Goal: Obtain resource: Obtain resource

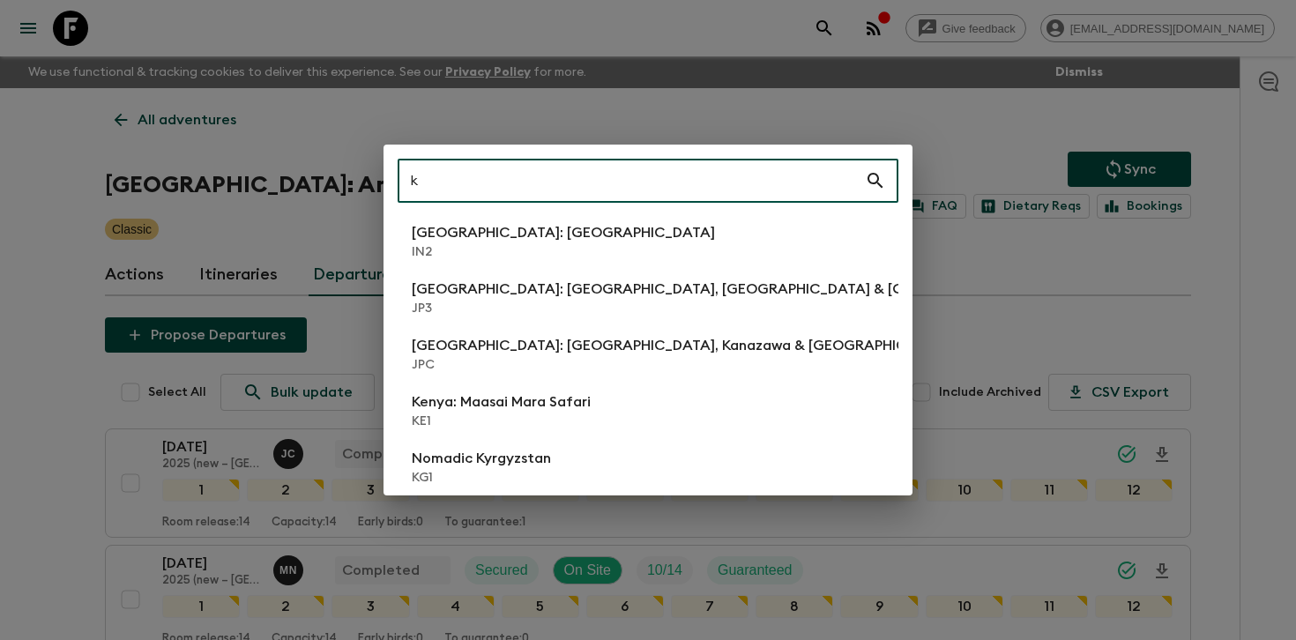
scroll to position [927, 0]
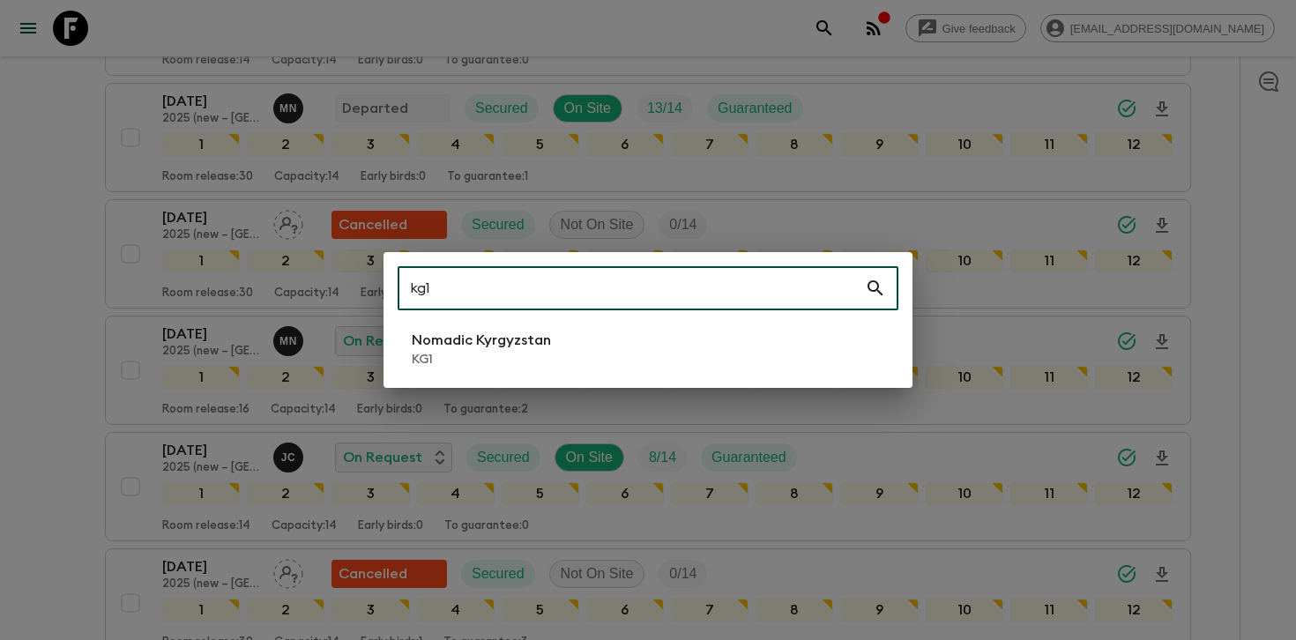
type input "kg1"
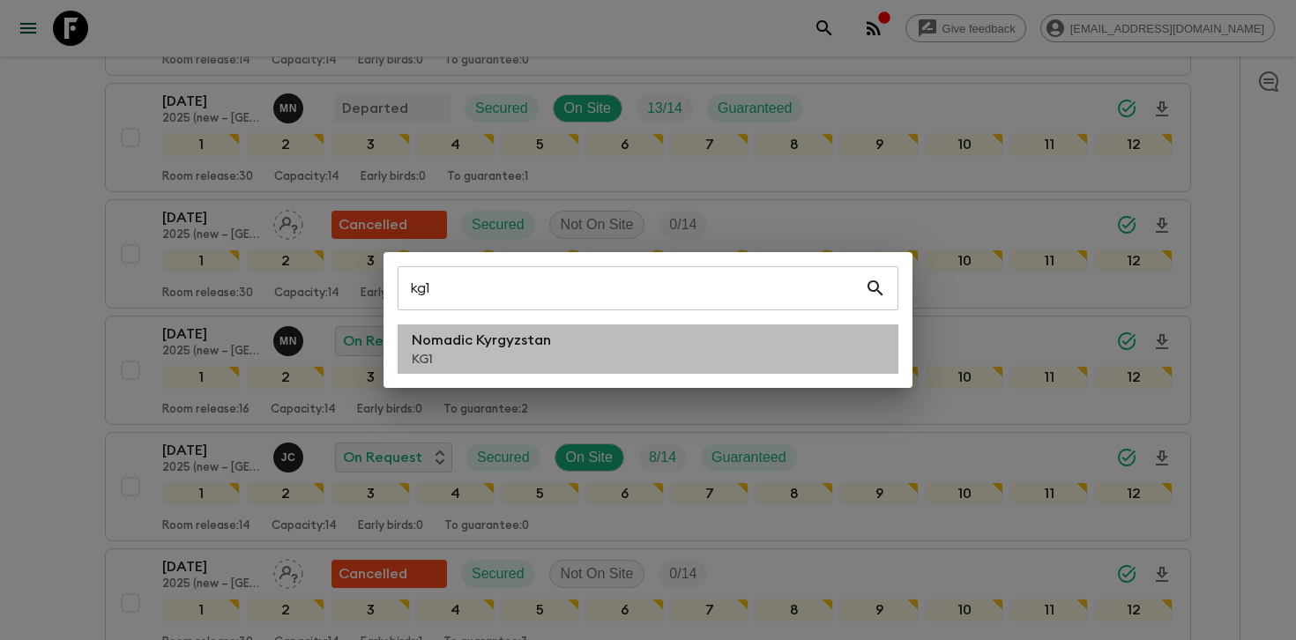
click at [578, 360] on li "Nomadic Kyrgyzstan KG1" at bounding box center [647, 348] width 501 height 49
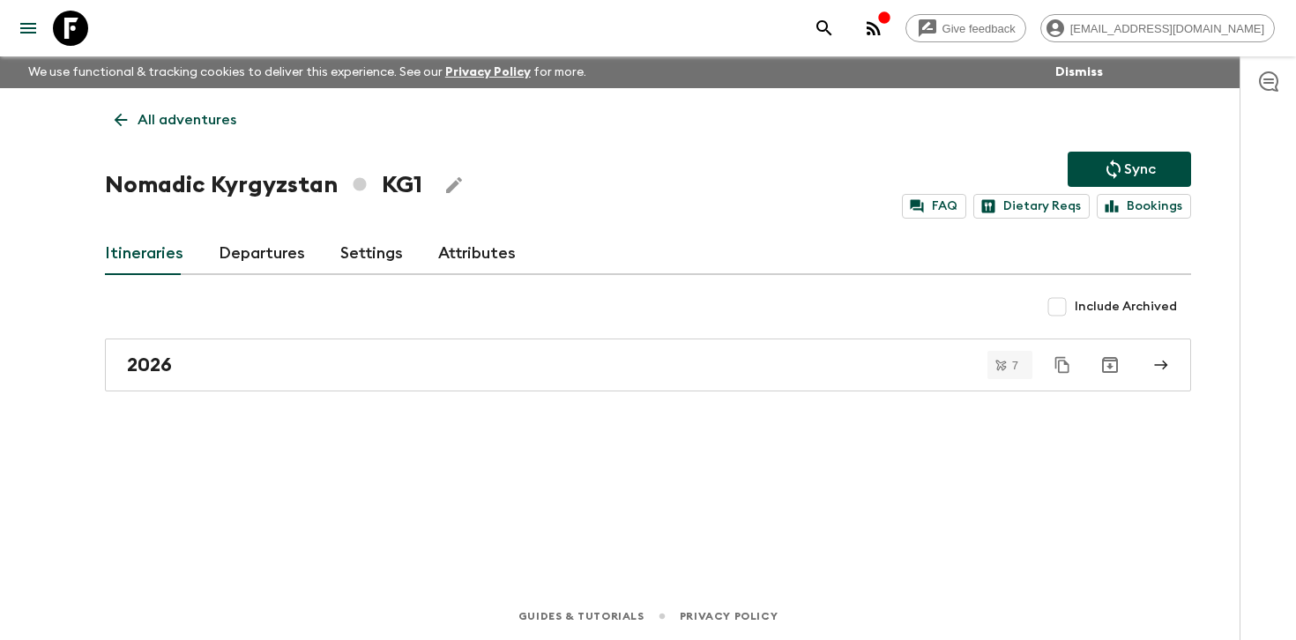
click at [264, 264] on link "Departures" at bounding box center [262, 254] width 86 height 42
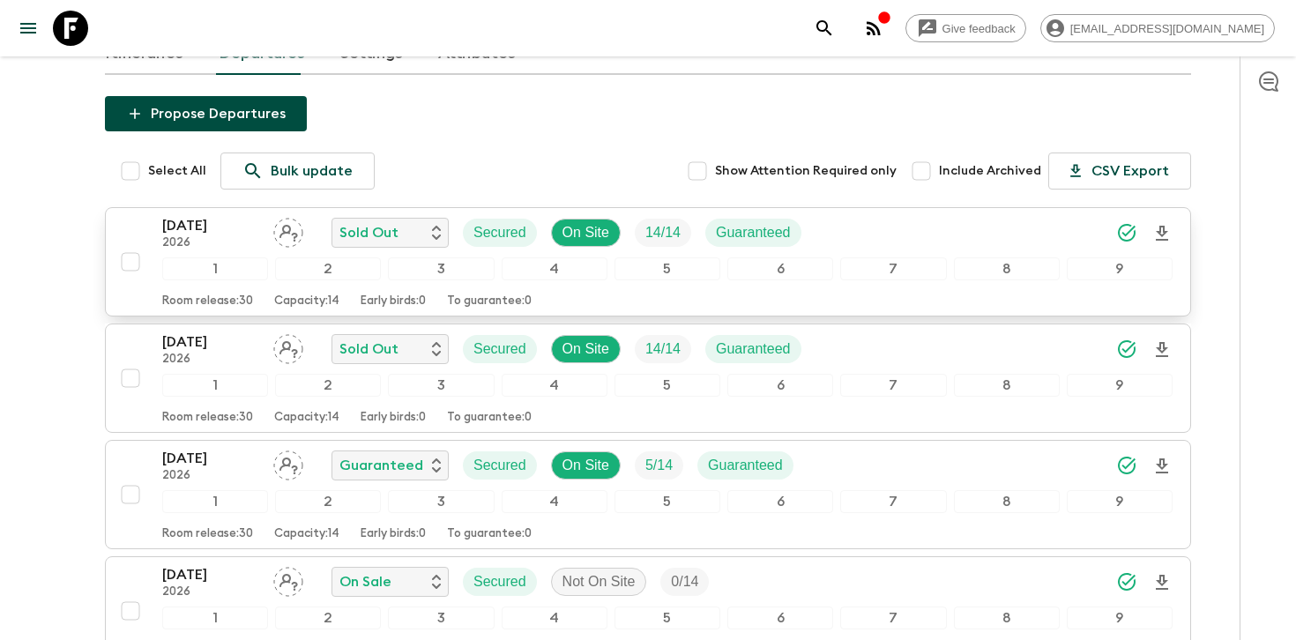
scroll to position [196, 0]
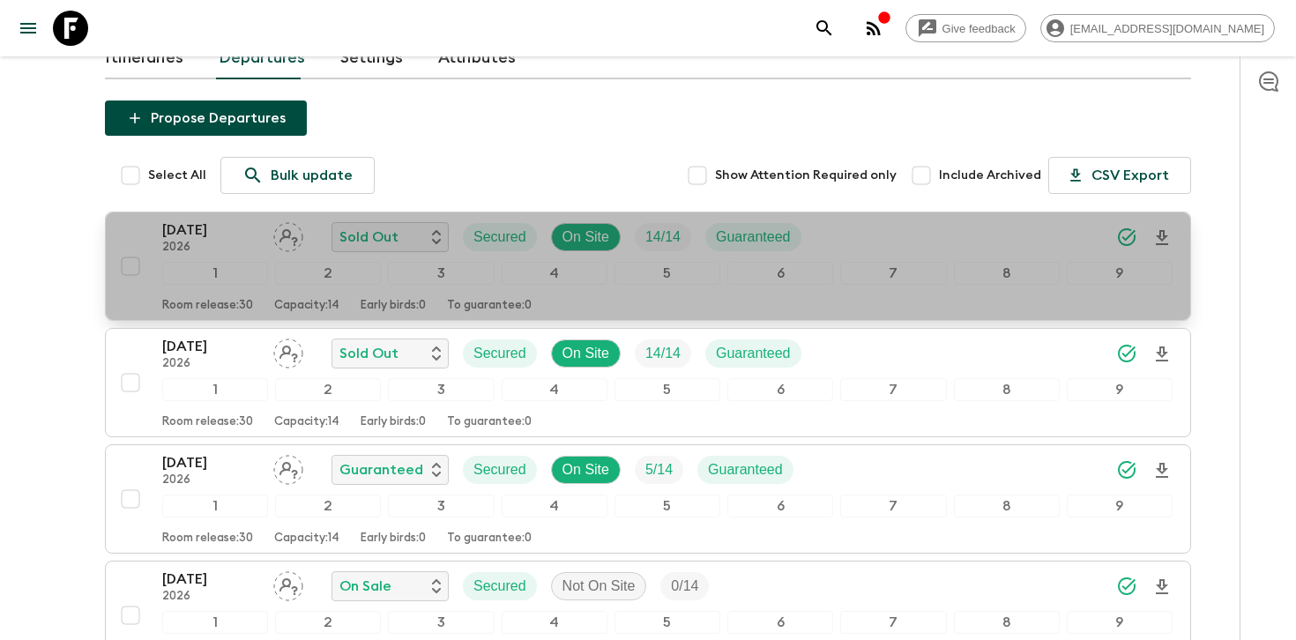
click at [950, 236] on div "[DATE] 2026 Sold Out Secured On Site 14 / 14 Guaranteed" at bounding box center [667, 236] width 1010 height 35
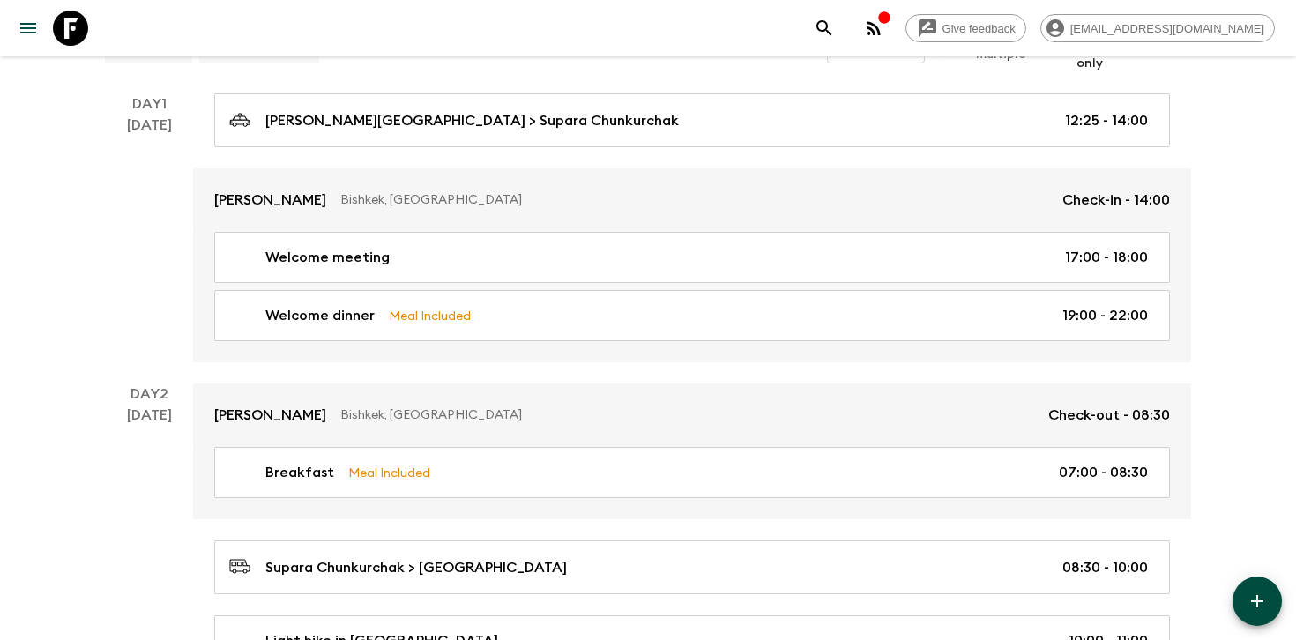
scroll to position [249, 0]
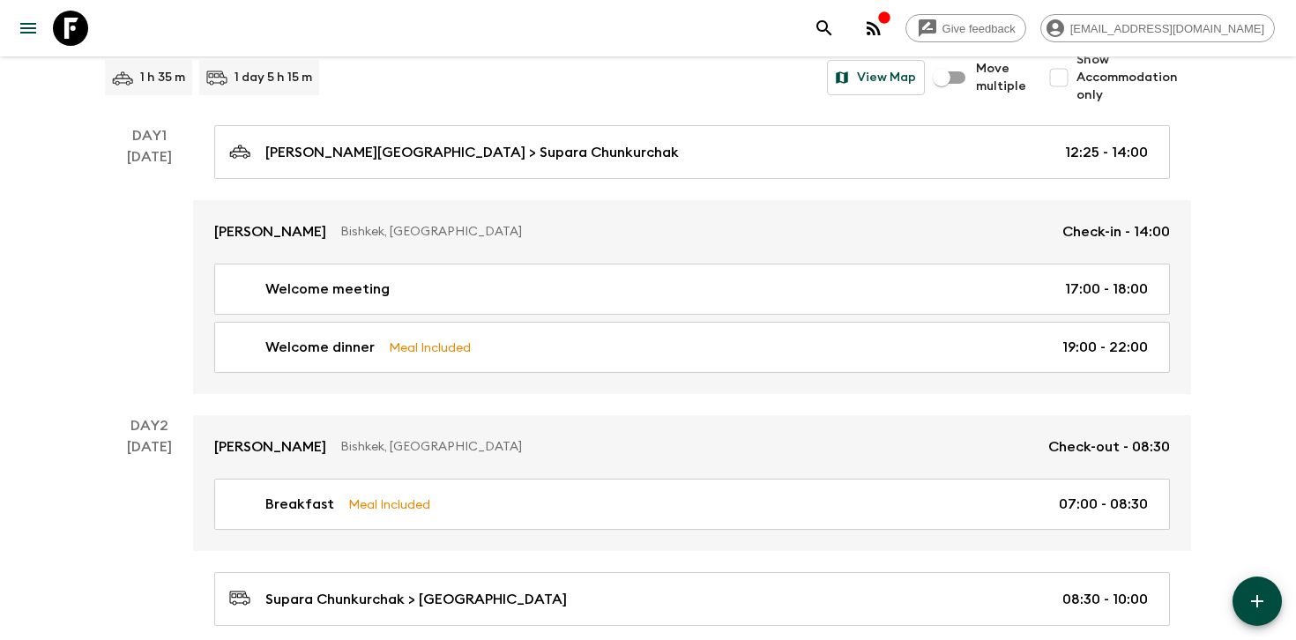
click at [1092, 78] on span "Show Accommodation only" at bounding box center [1133, 77] width 115 height 53
click at [1076, 78] on input "Show Accommodation only" at bounding box center [1058, 77] width 35 height 35
checkbox input "true"
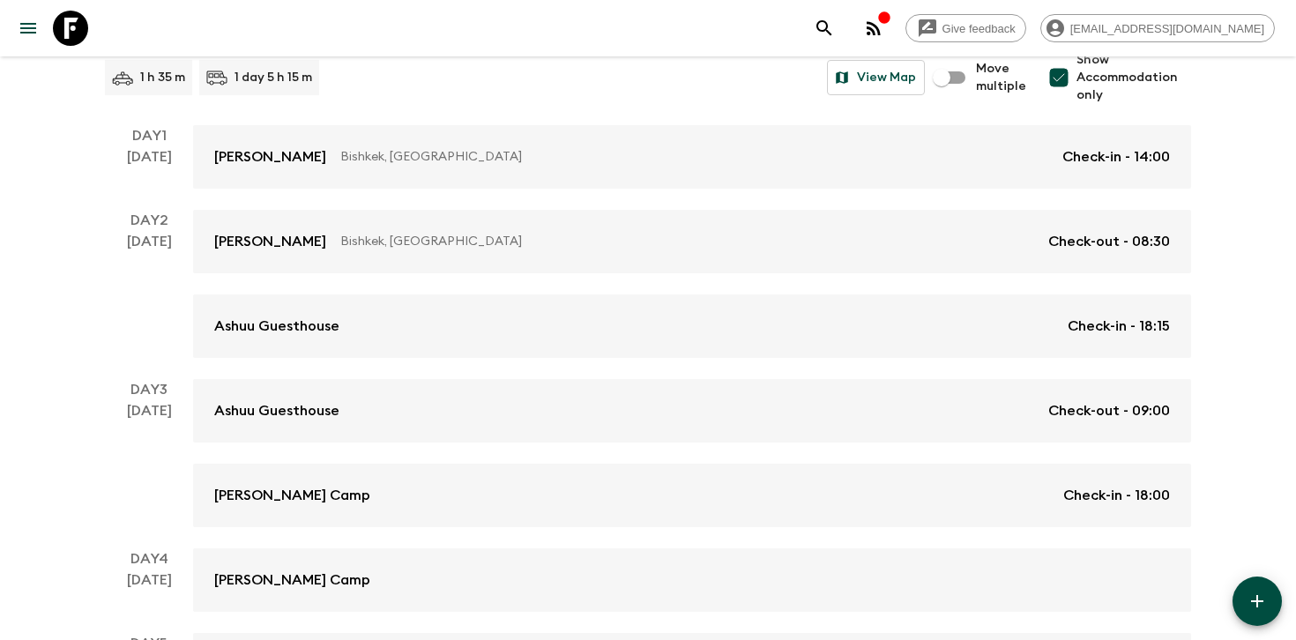
click at [1220, 182] on div "Give feedback [PERSON_NAME][EMAIL_ADDRESS][DOMAIN_NAME] We use functional & tra…" at bounding box center [648, 526] width 1296 height 1550
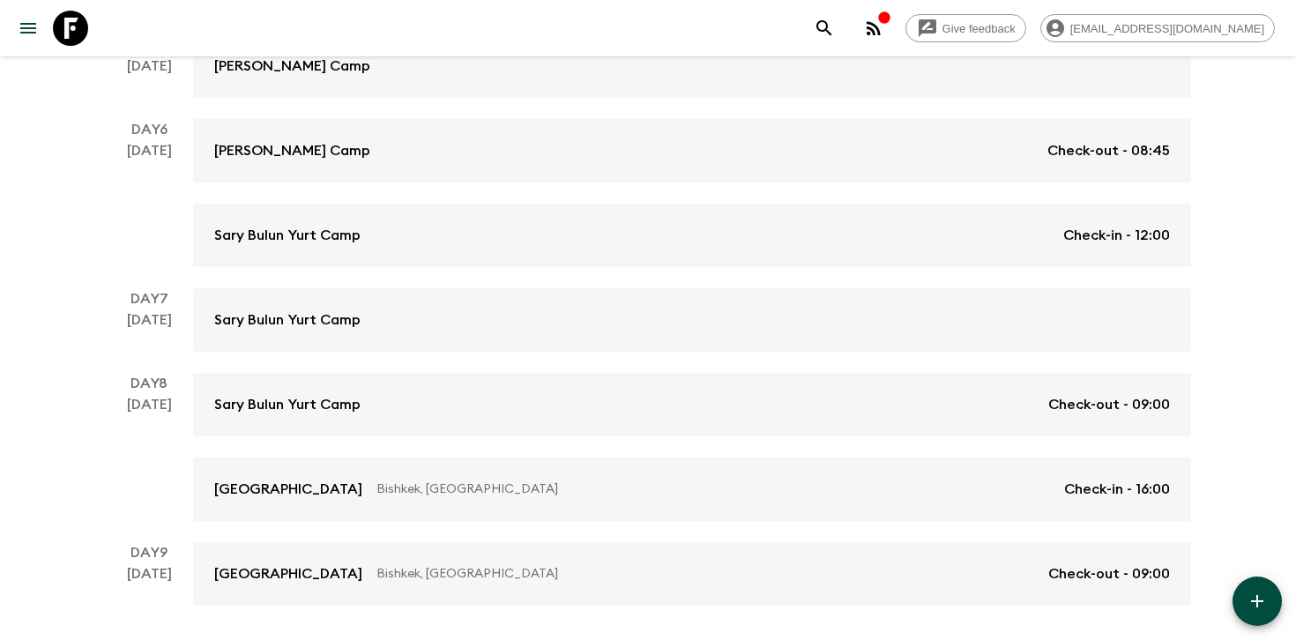
scroll to position [910, 0]
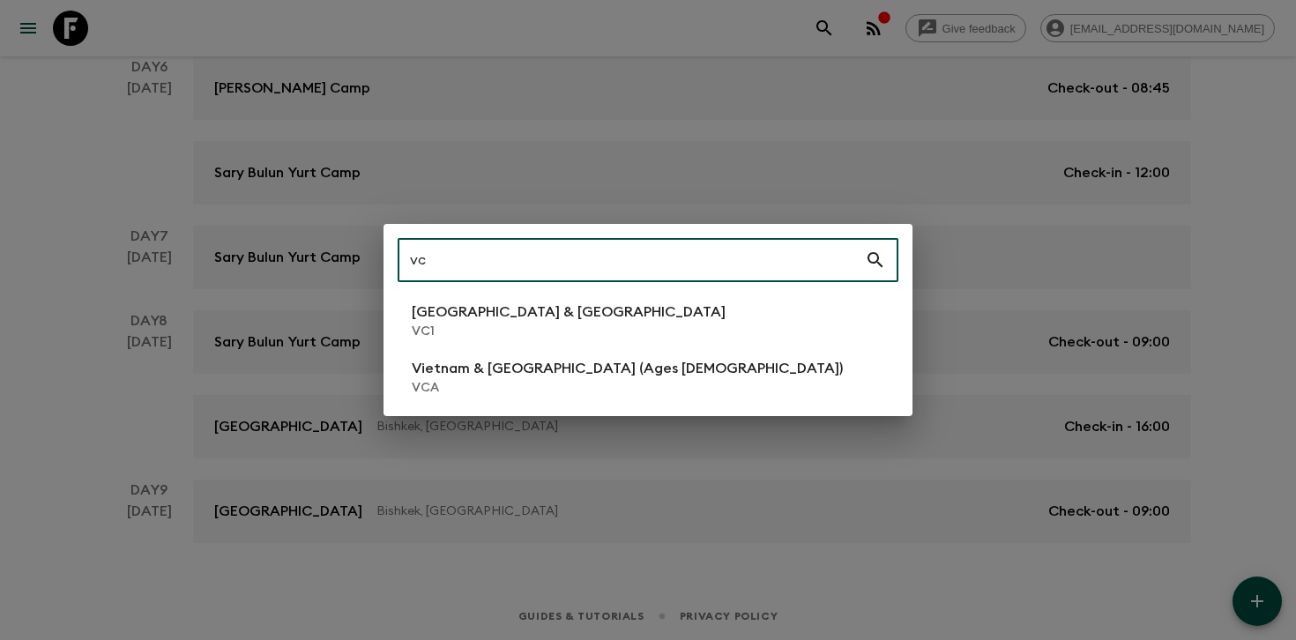
type input "vc"
click at [744, 315] on li "Vietnam & Cambodia VC1" at bounding box center [647, 320] width 501 height 49
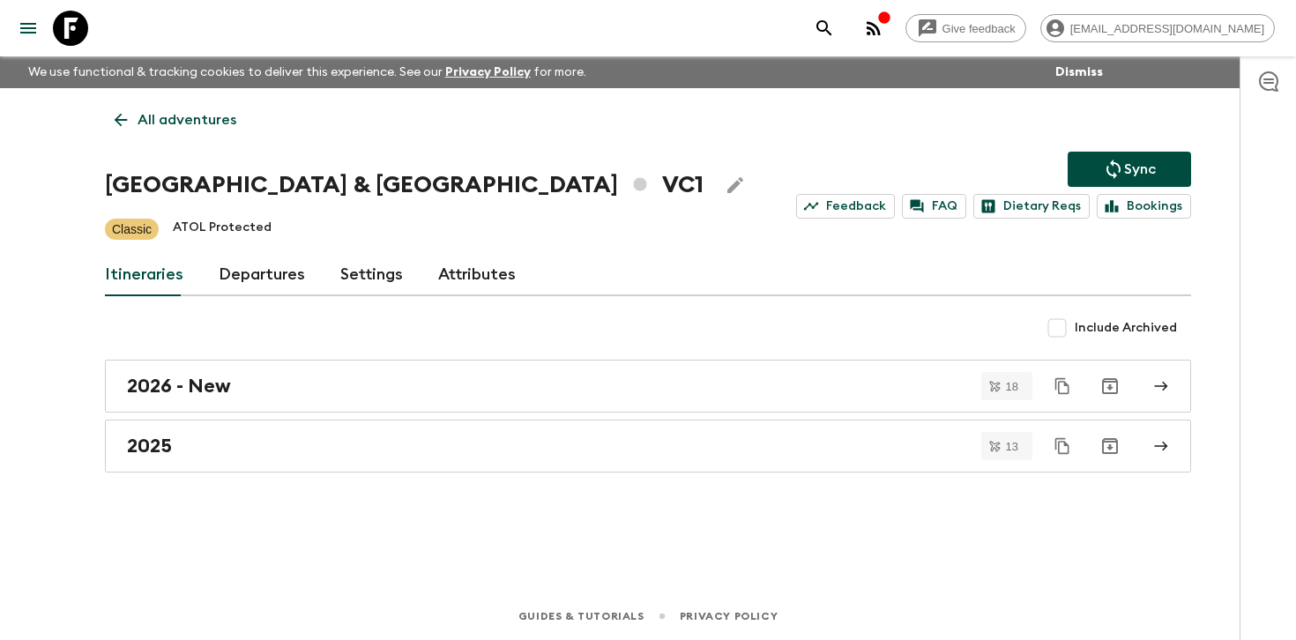
click at [1200, 264] on div "All adventures Vietnam & [GEOGRAPHIC_DATA] VC1 Sync Feedback FAQ Dietary Reqs B…" at bounding box center [648, 315] width 1128 height 455
click at [260, 283] on link "Departures" at bounding box center [262, 275] width 86 height 42
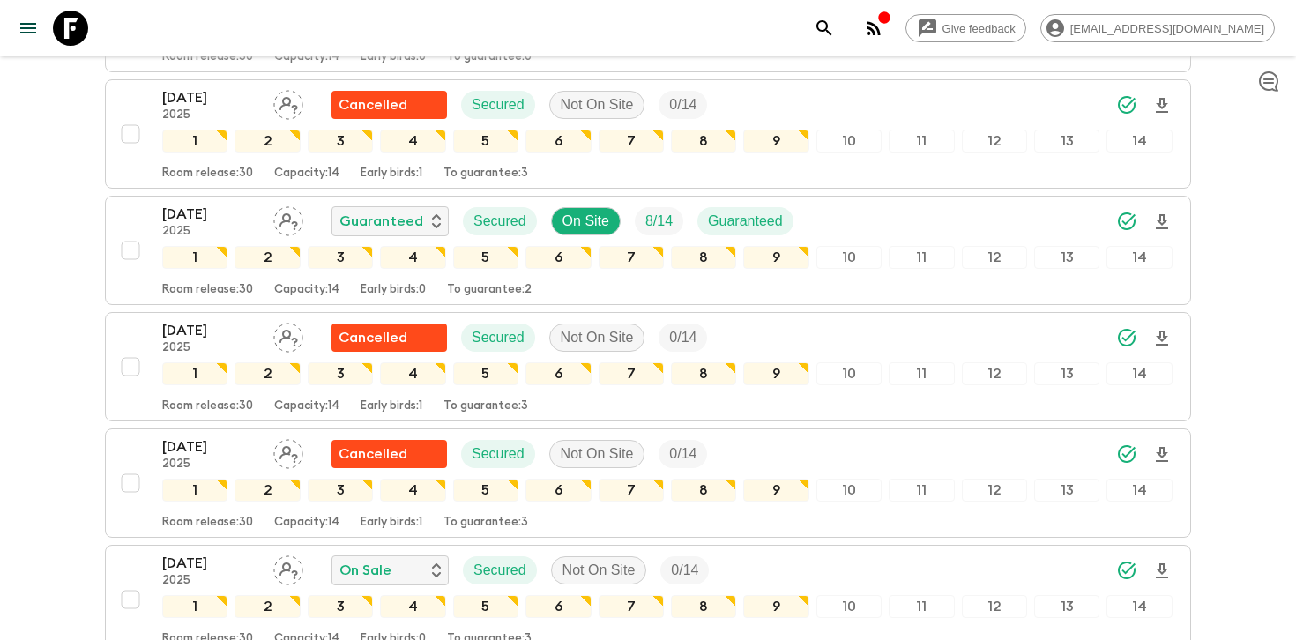
scroll to position [813, 0]
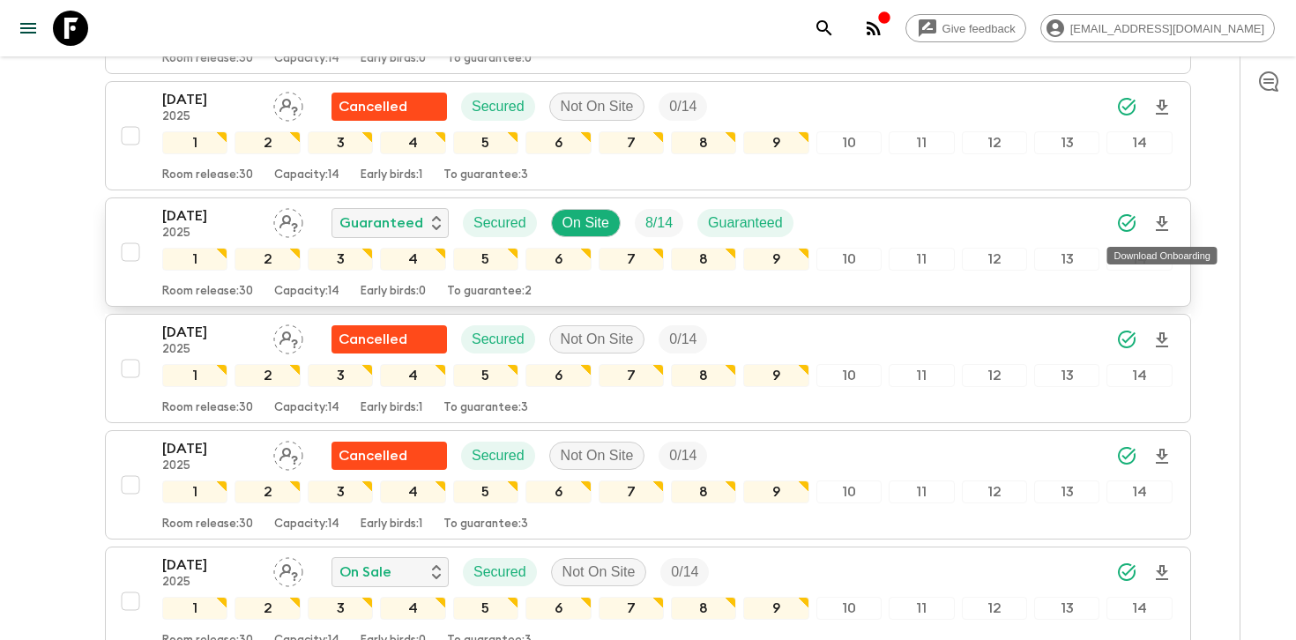
click at [1163, 226] on icon "Download Onboarding" at bounding box center [1161, 223] width 21 height 21
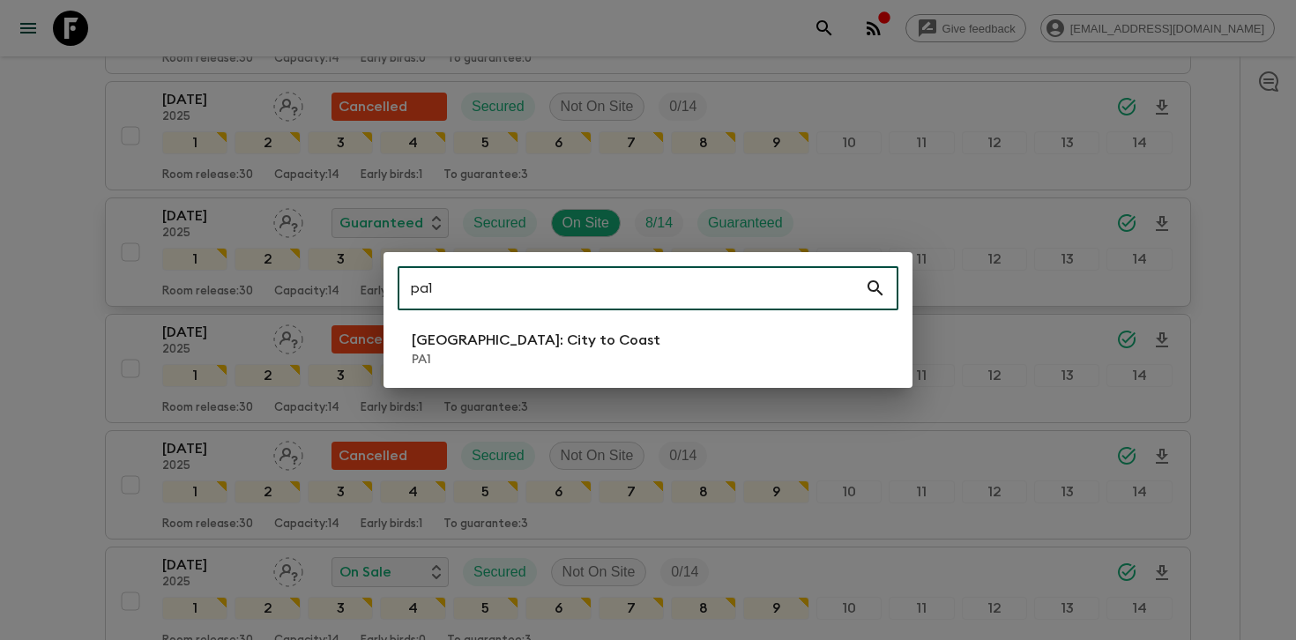
type input "pa1"
click at [548, 362] on p "PA1" at bounding box center [536, 360] width 249 height 18
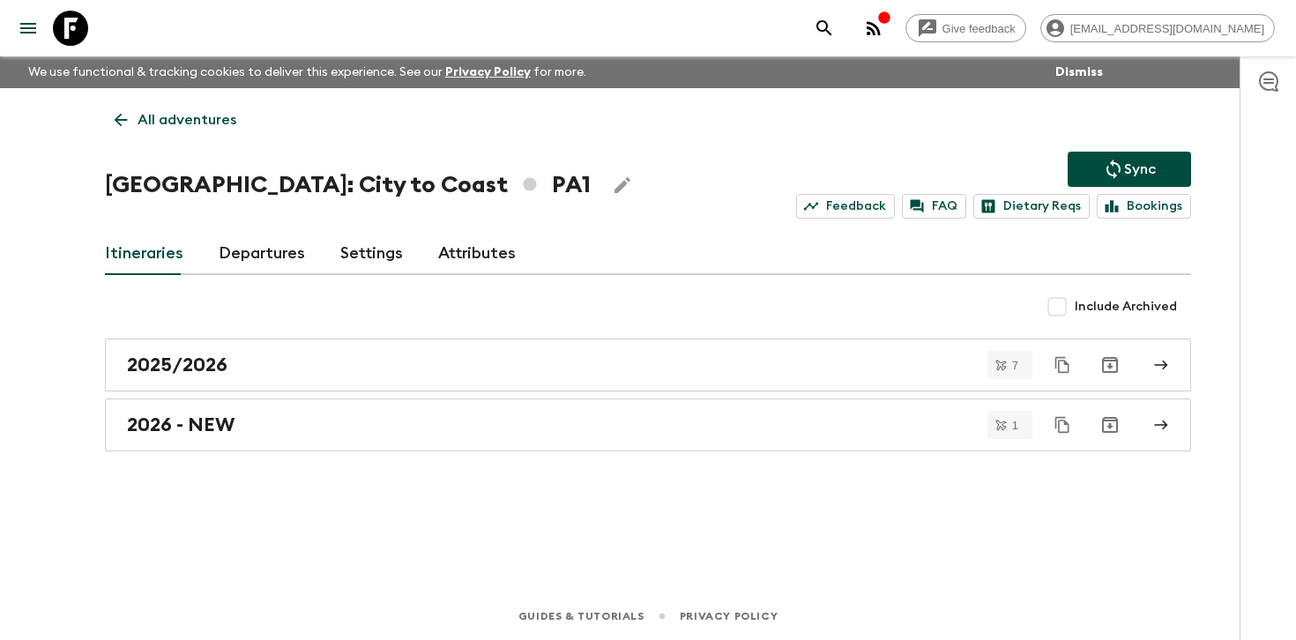
click at [280, 253] on link "Departures" at bounding box center [262, 254] width 86 height 42
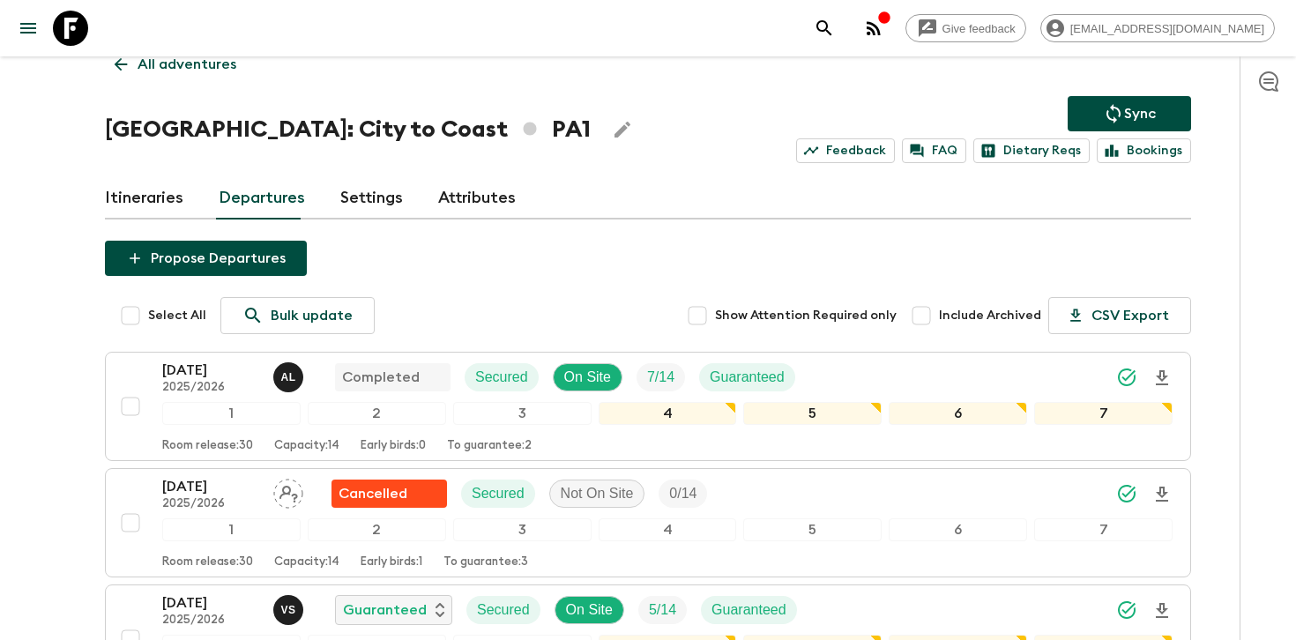
scroll to position [71, 0]
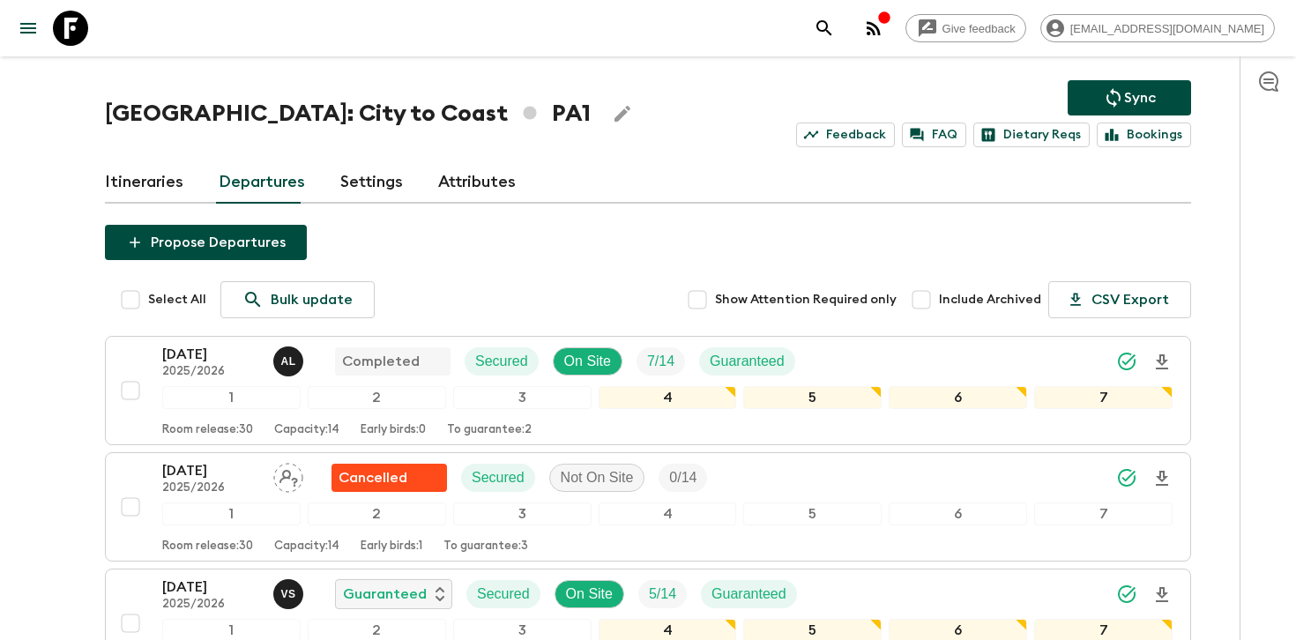
click at [1241, 302] on div at bounding box center [1267, 347] width 56 height 583
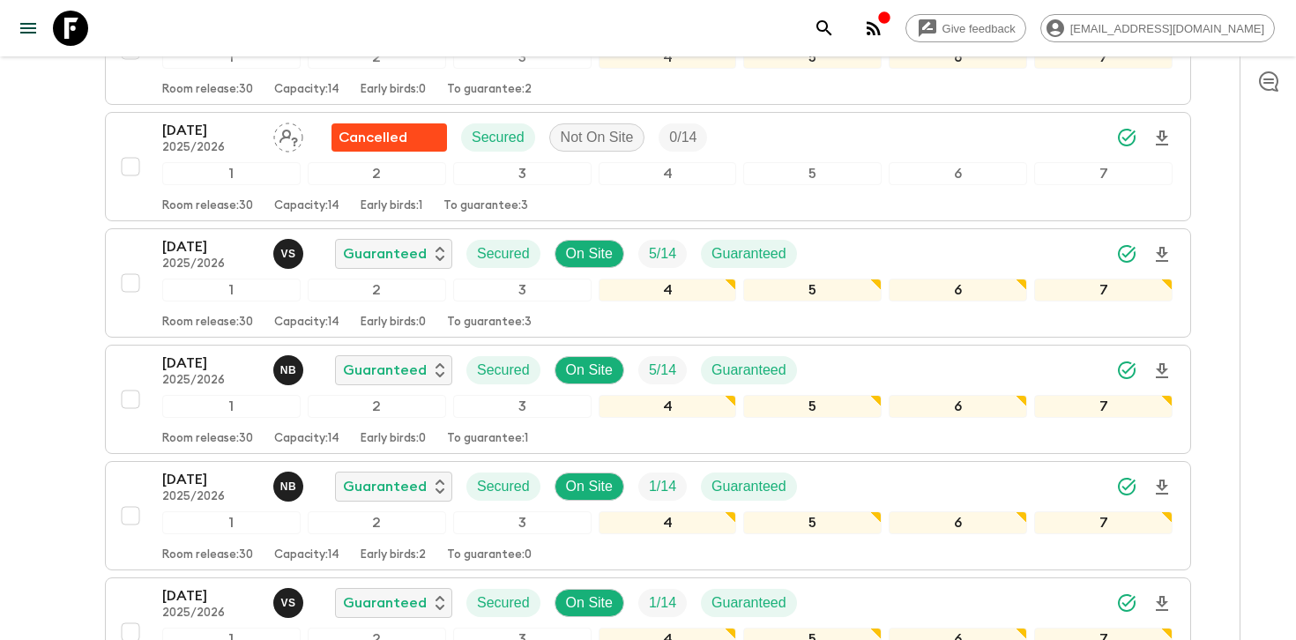
scroll to position [413, 0]
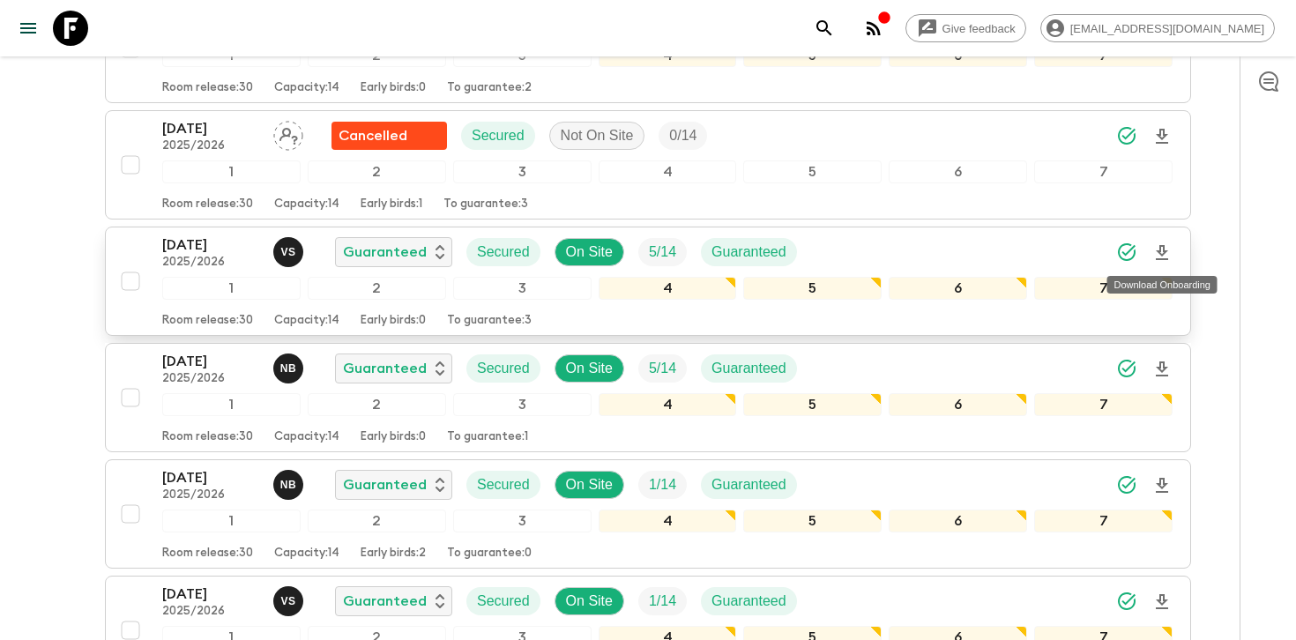
click at [1166, 250] on icon "Download Onboarding" at bounding box center [1161, 252] width 12 height 15
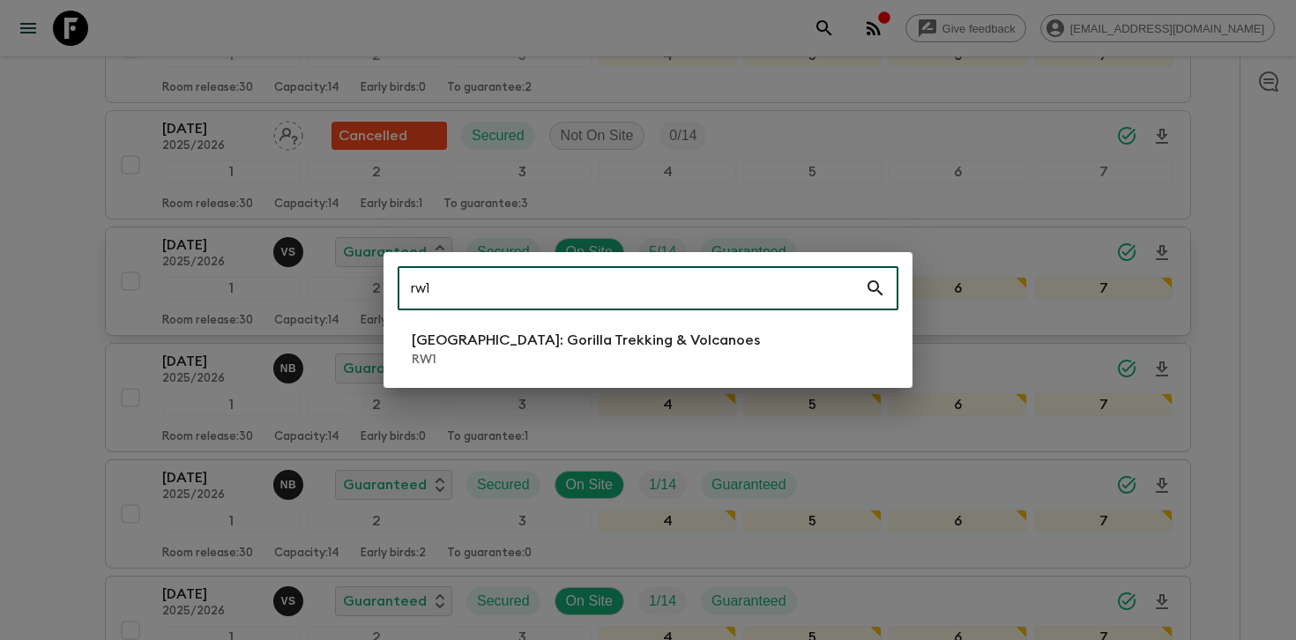
type input "rw1"
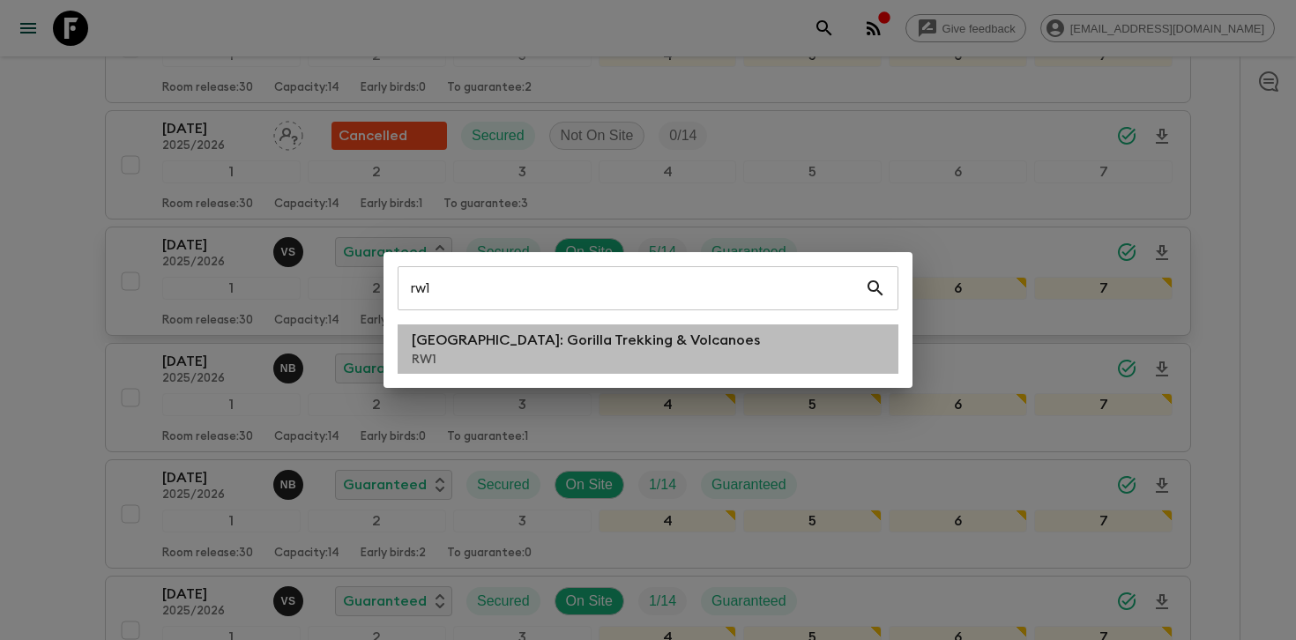
click at [549, 338] on p "[GEOGRAPHIC_DATA]: Gorilla Trekking & Volcanoes" at bounding box center [586, 340] width 348 height 21
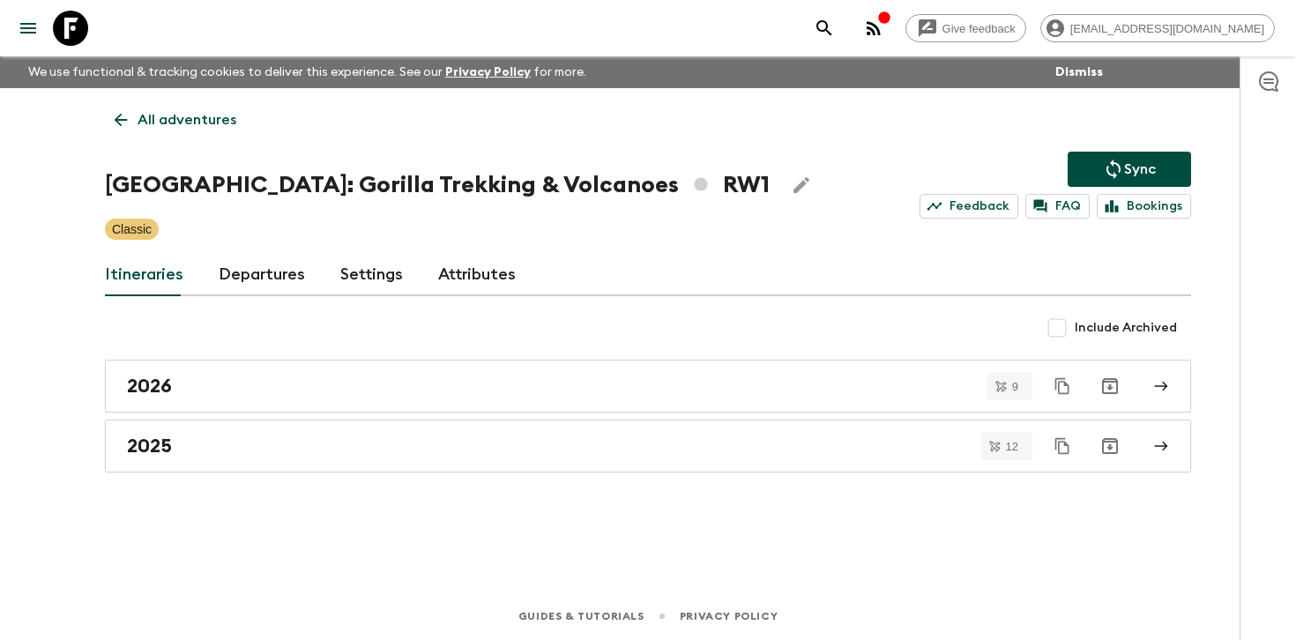
click at [259, 256] on link "Departures" at bounding box center [262, 275] width 86 height 42
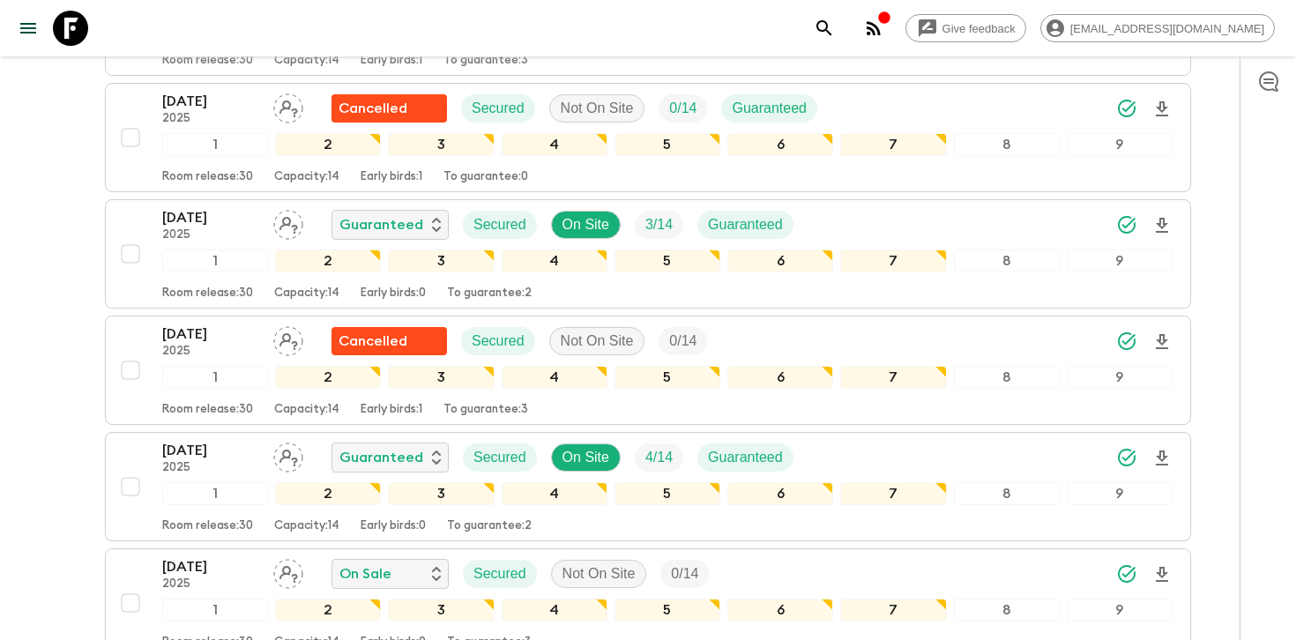
scroll to position [1168, 0]
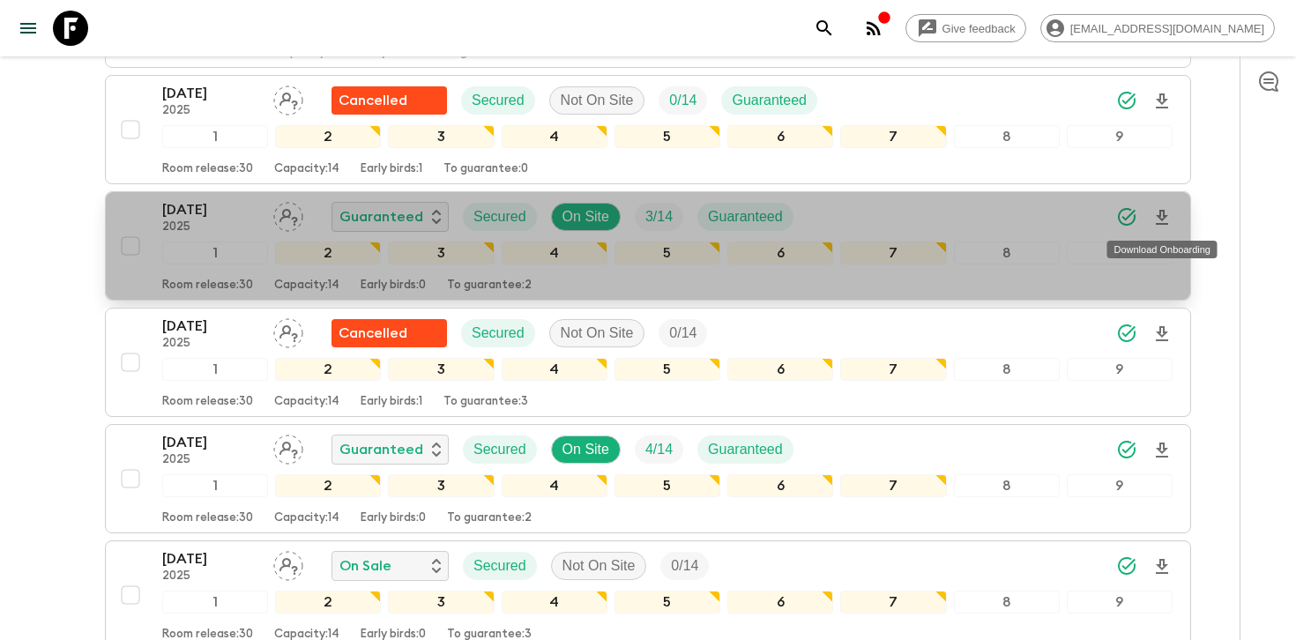
click at [1166, 213] on icon "Download Onboarding" at bounding box center [1161, 217] width 21 height 21
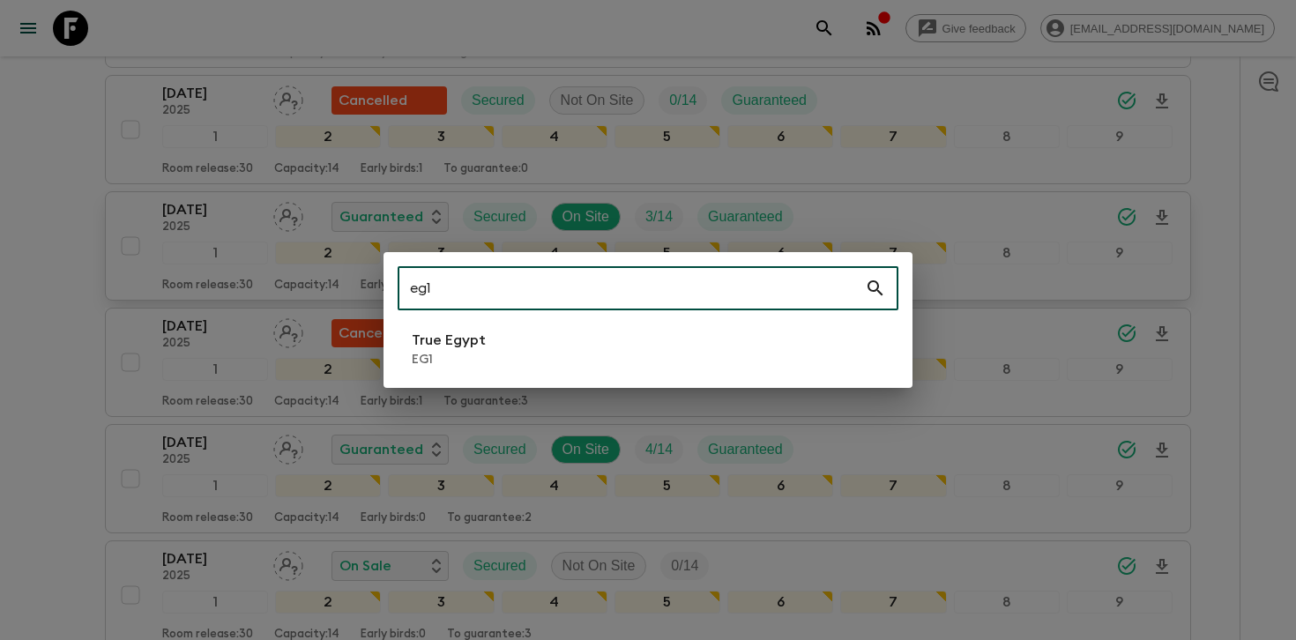
type input "eg1"
click at [662, 330] on li "True Egypt EG1" at bounding box center [647, 348] width 501 height 49
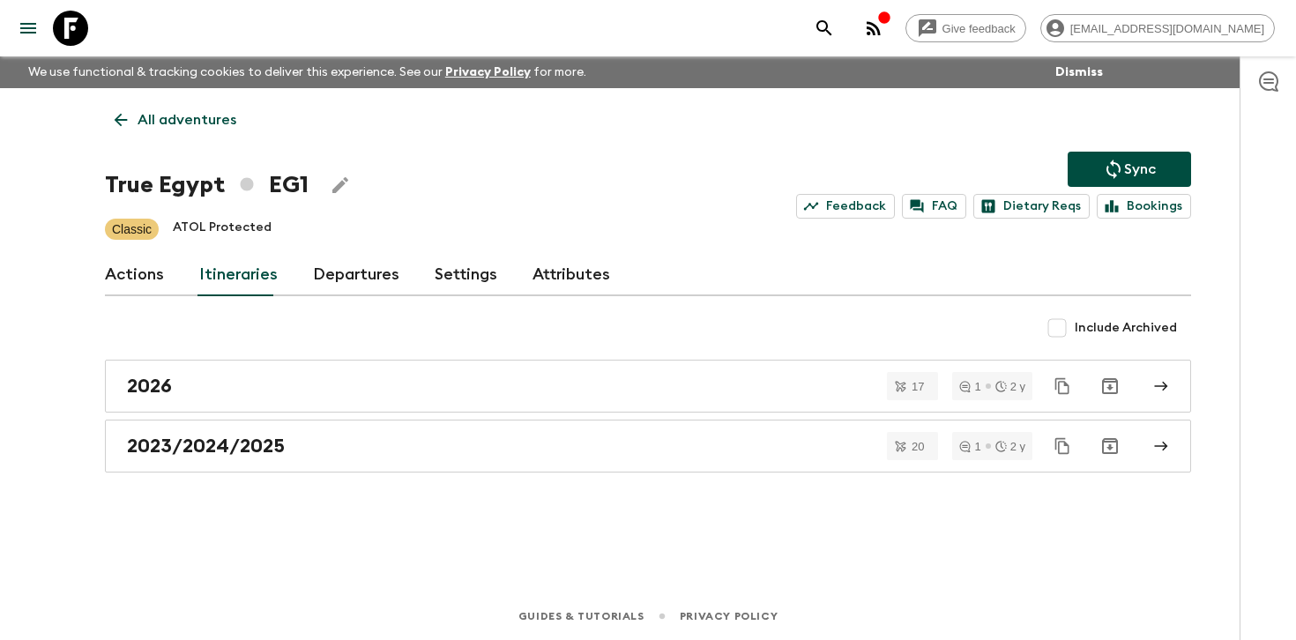
click at [338, 277] on link "Departures" at bounding box center [356, 275] width 86 height 42
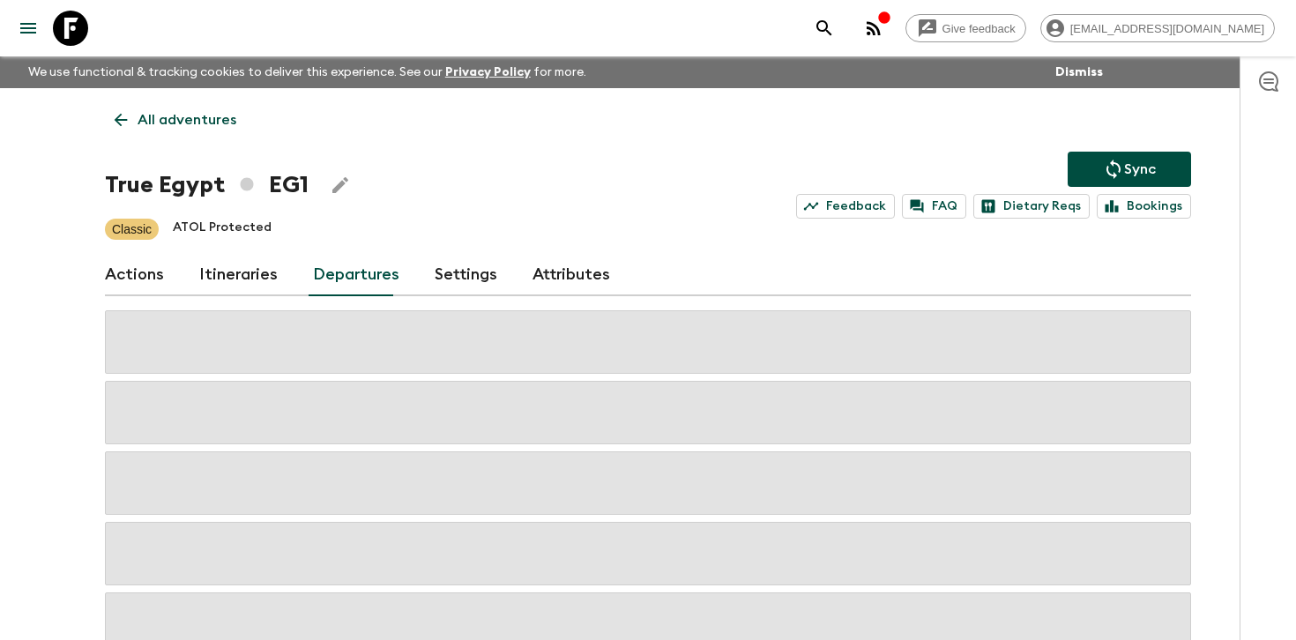
click at [1237, 297] on div "Give feedback [PERSON_NAME][EMAIL_ADDRESS][DOMAIN_NAME] We use functional & tra…" at bounding box center [648, 376] width 1296 height 753
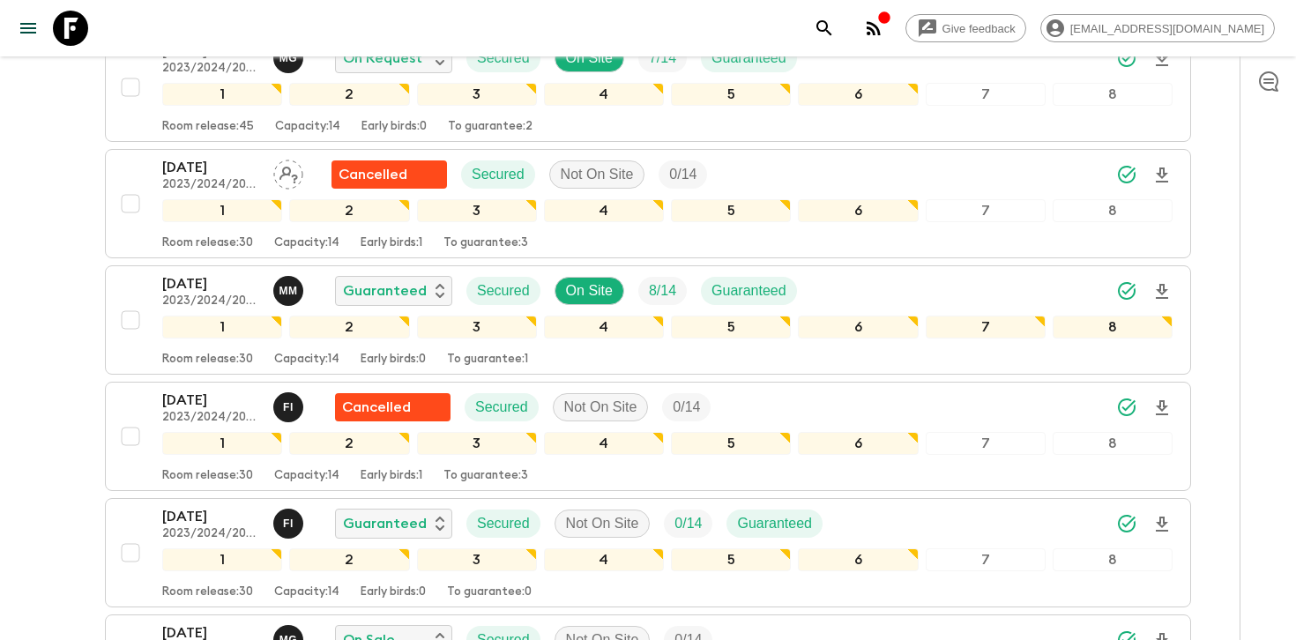
scroll to position [1800, 0]
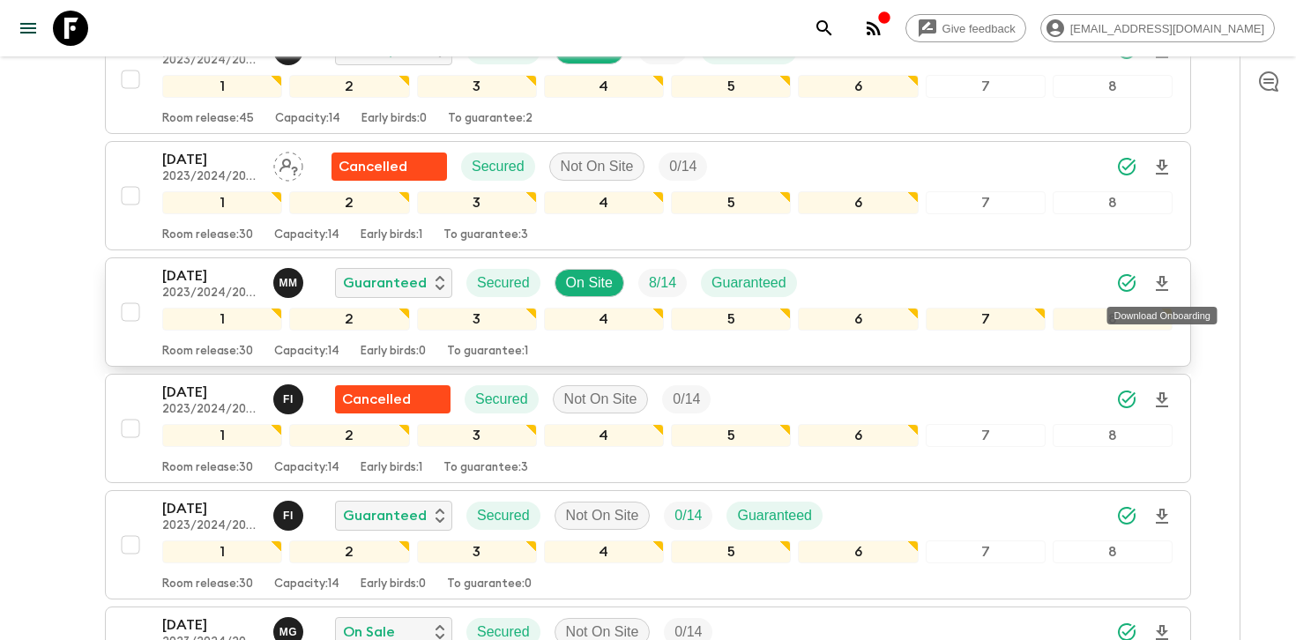
click at [1163, 277] on icon "Download Onboarding" at bounding box center [1161, 283] width 12 height 15
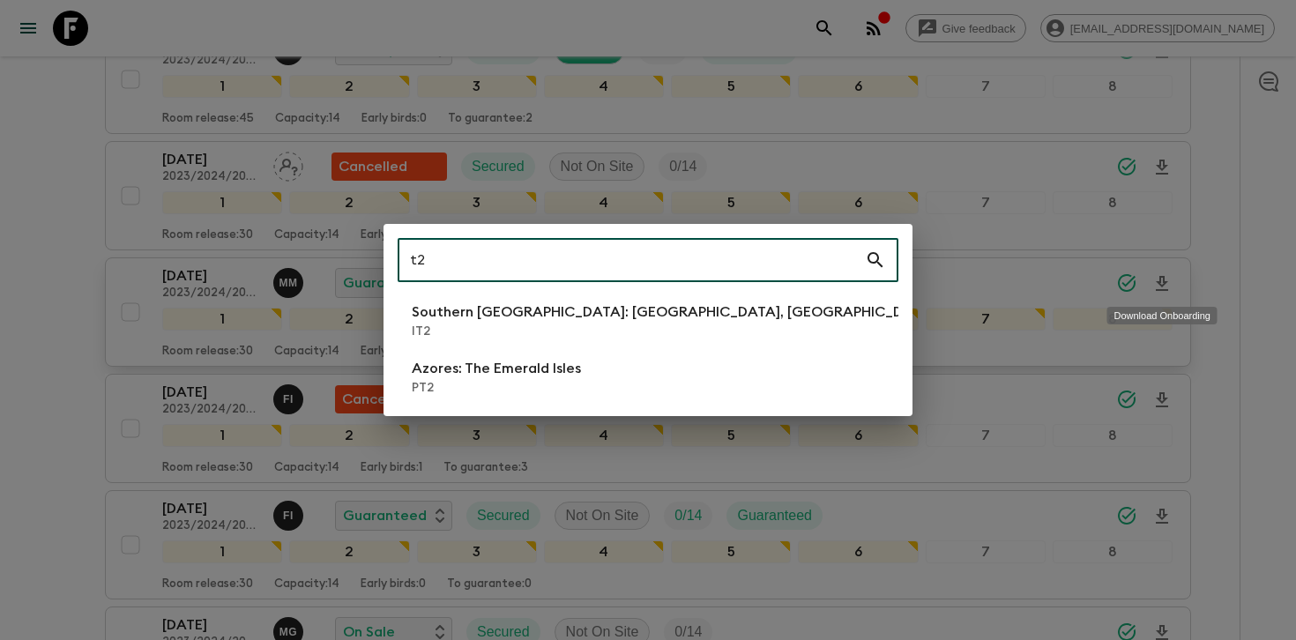
type input "t"
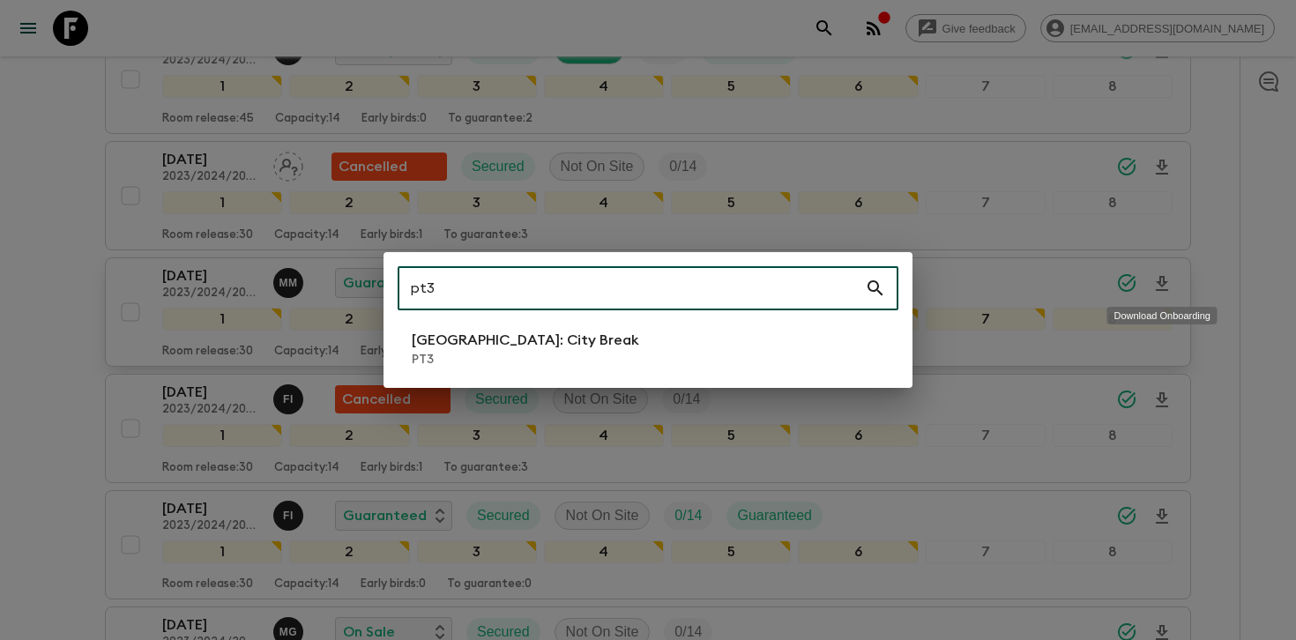
type input "pt3"
click at [677, 343] on li "[GEOGRAPHIC_DATA]: City Break PT3" at bounding box center [647, 348] width 501 height 49
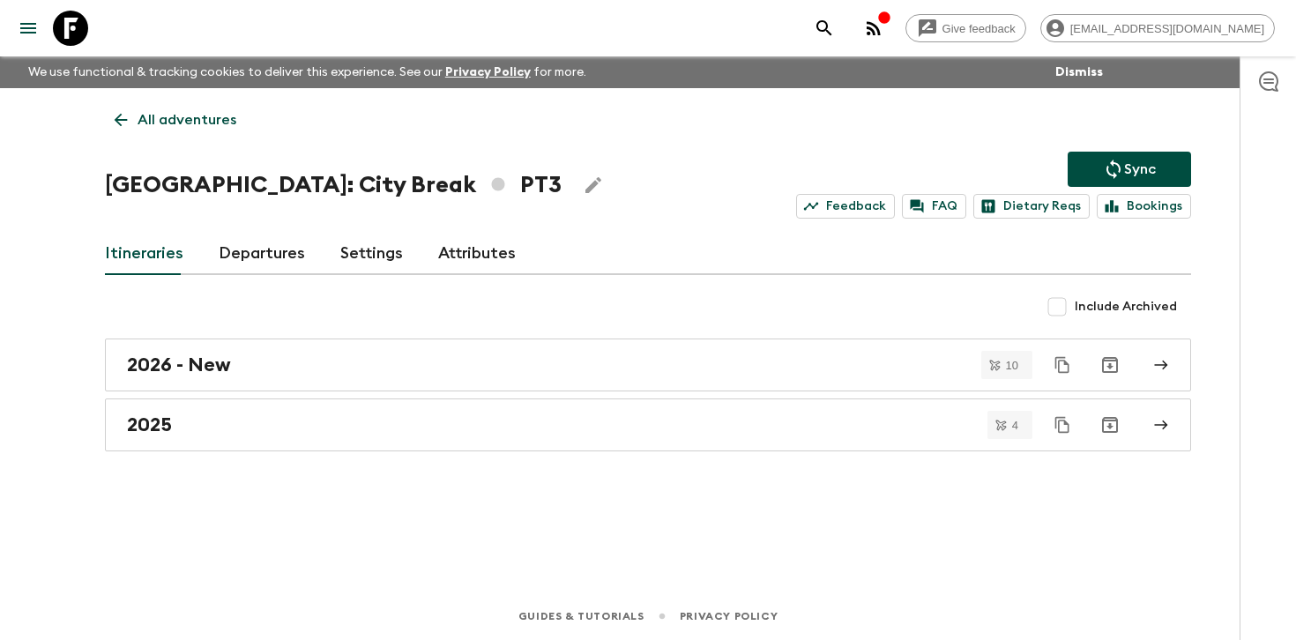
click at [291, 258] on link "Departures" at bounding box center [262, 254] width 86 height 42
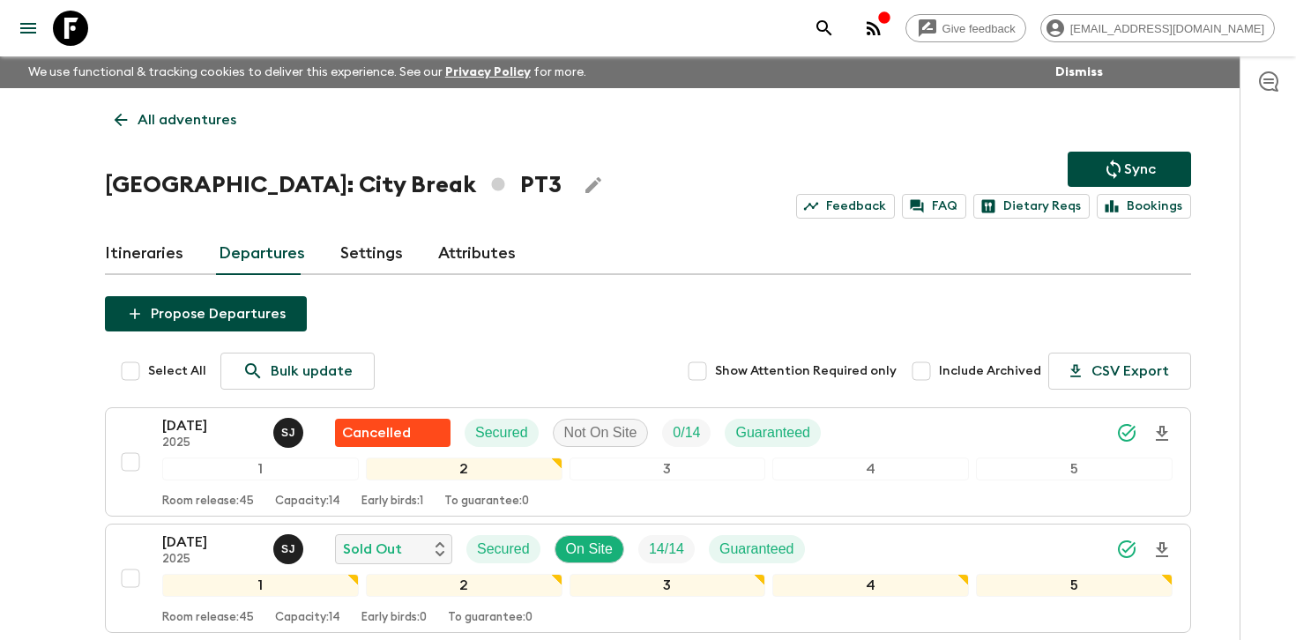
click at [1239, 273] on div at bounding box center [1267, 347] width 56 height 583
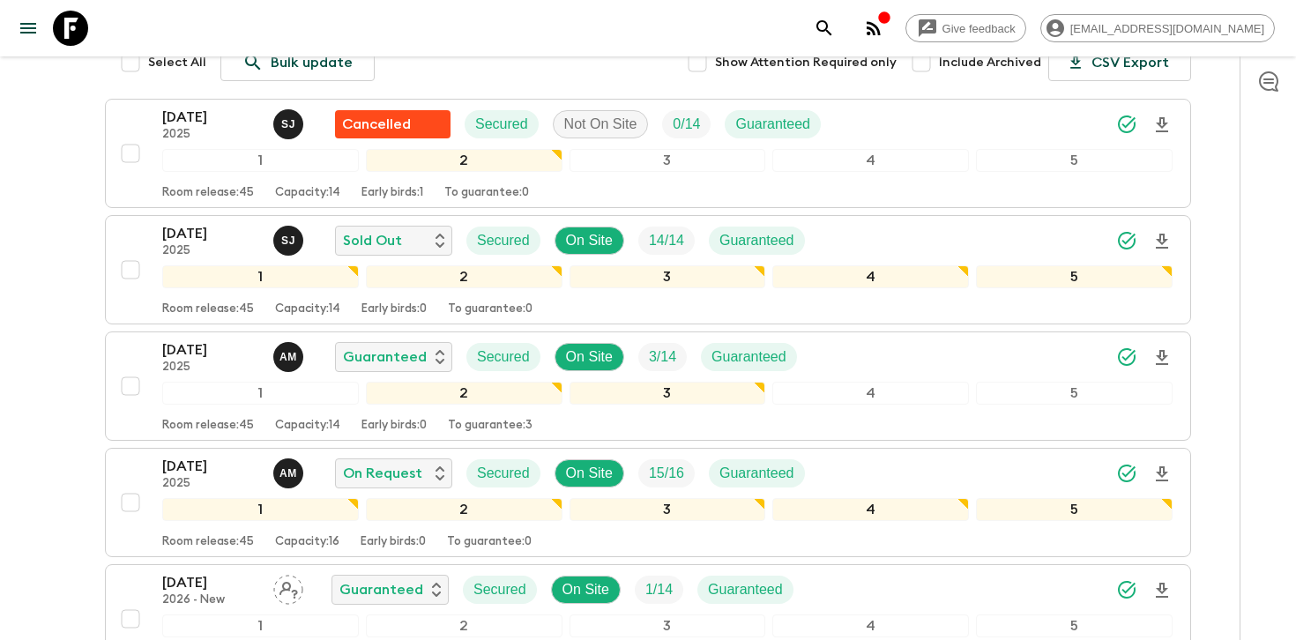
scroll to position [308, 0]
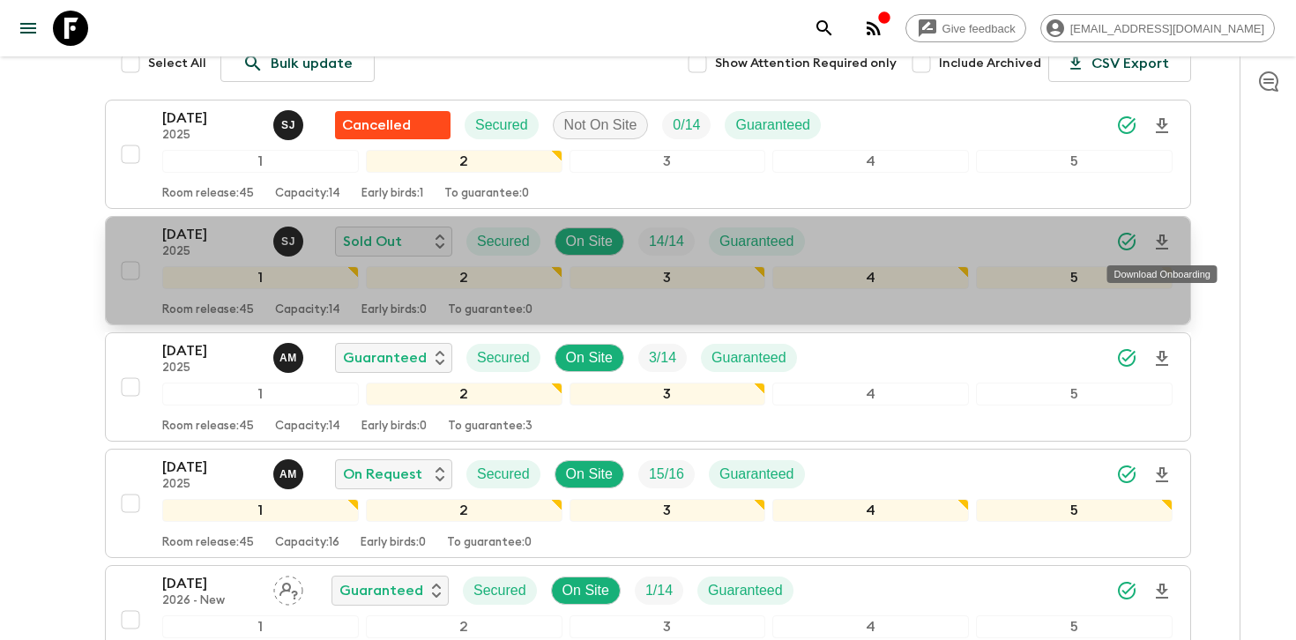
click at [1164, 239] on icon "Download Onboarding" at bounding box center [1161, 241] width 12 height 15
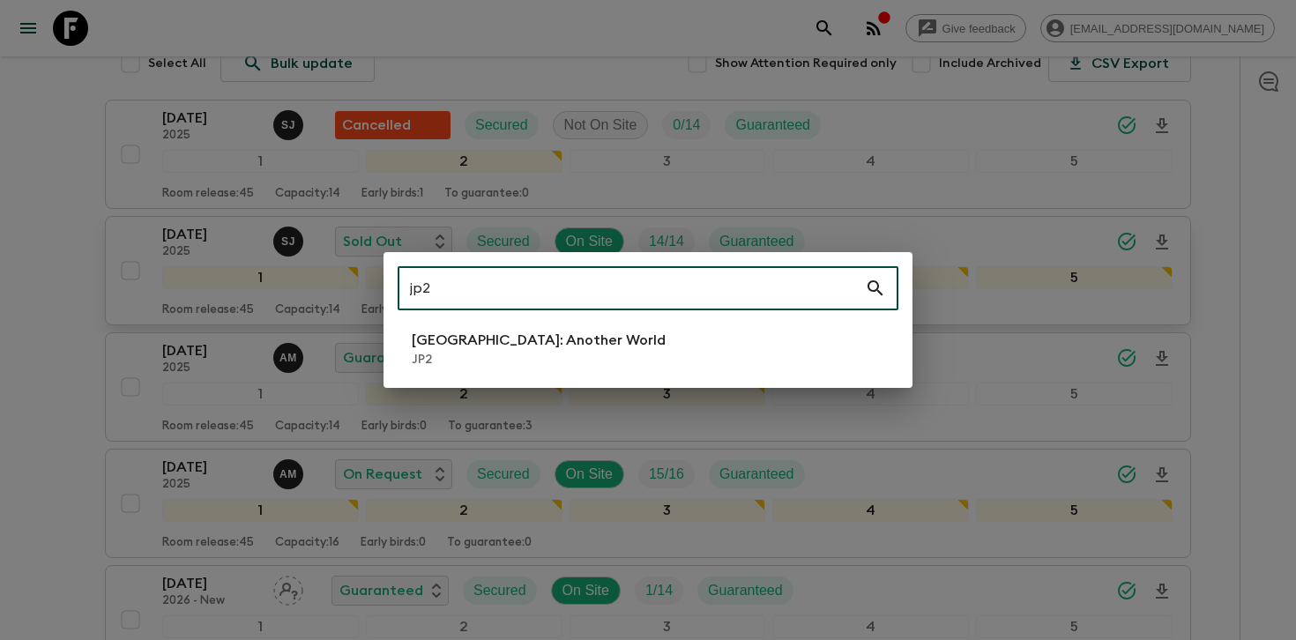
type input "jp2"
click at [501, 359] on p "JP2" at bounding box center [539, 360] width 254 height 18
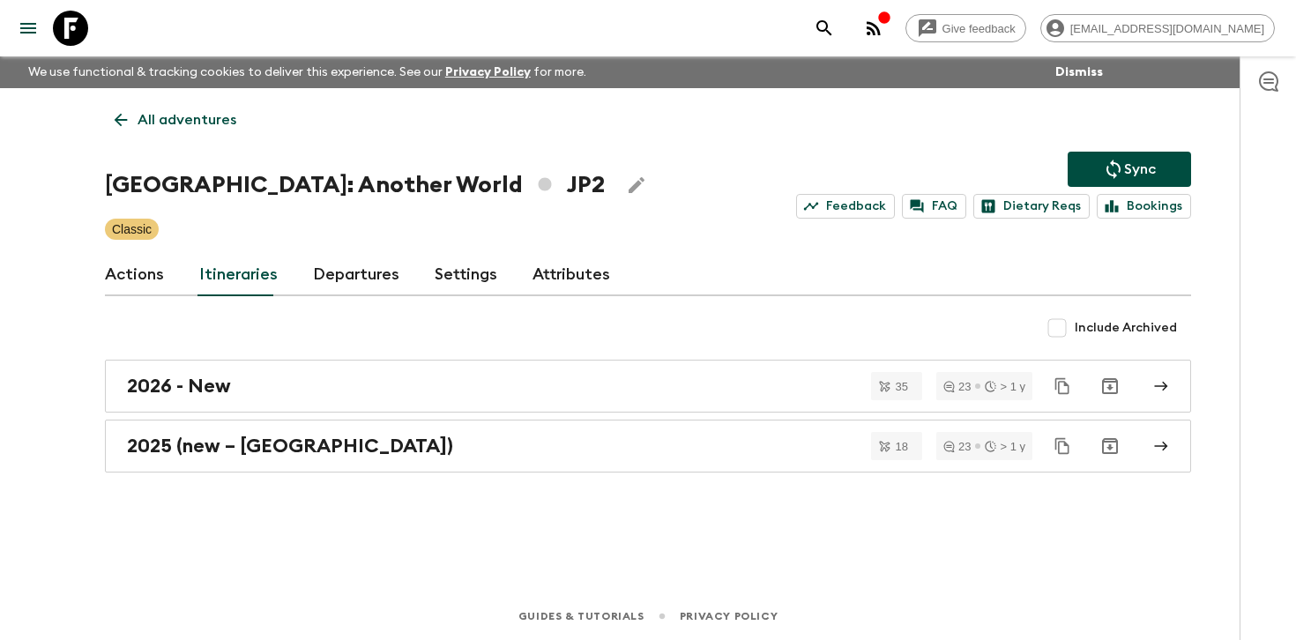
click at [367, 272] on link "Departures" at bounding box center [356, 275] width 86 height 42
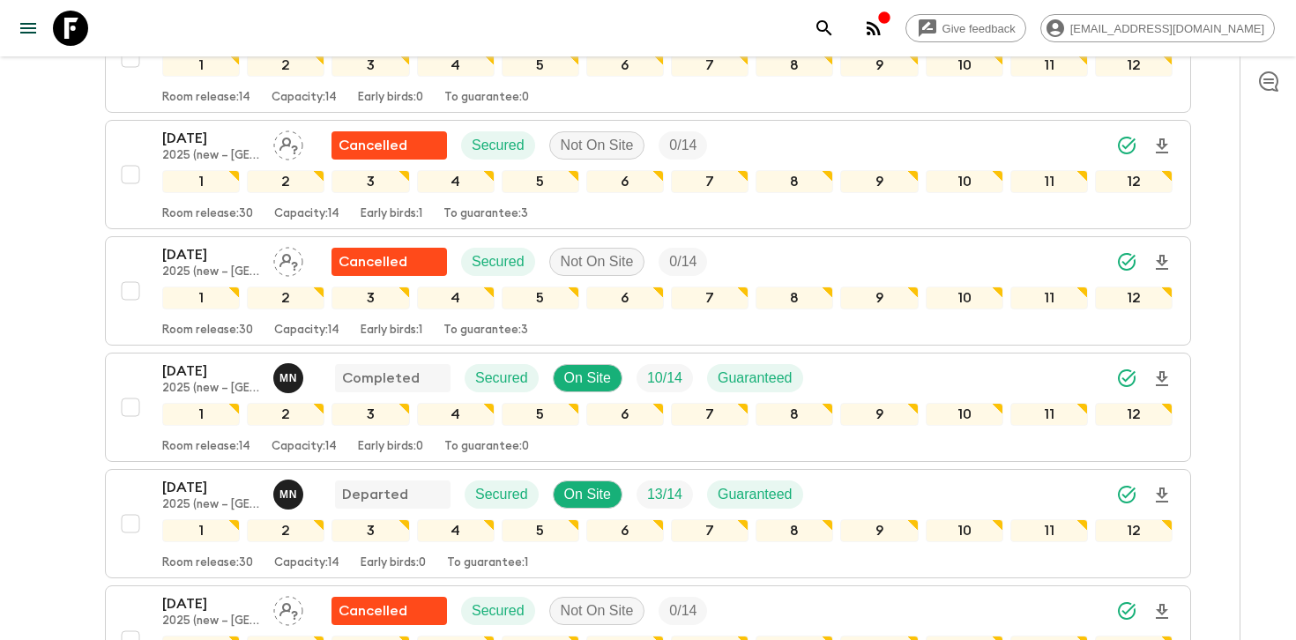
scroll to position [1029, 0]
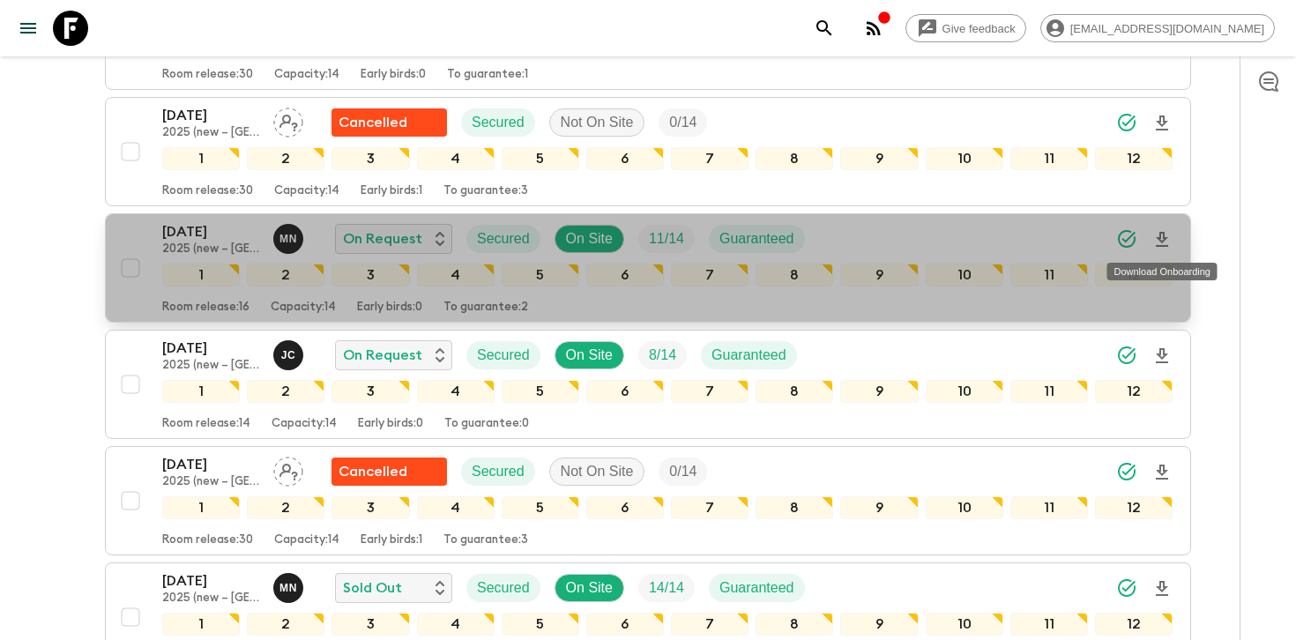
click at [1162, 236] on icon "Download Onboarding" at bounding box center [1161, 239] width 21 height 21
